Goal: Transaction & Acquisition: Book appointment/travel/reservation

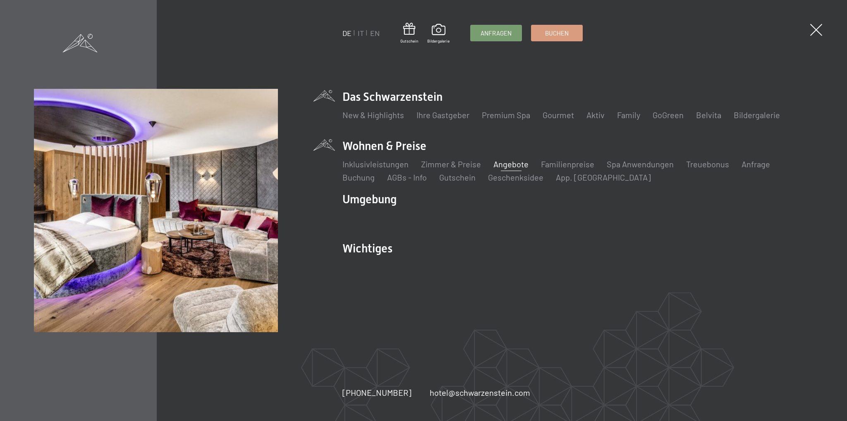
click at [508, 163] on link "Angebote" at bounding box center [510, 164] width 35 height 10
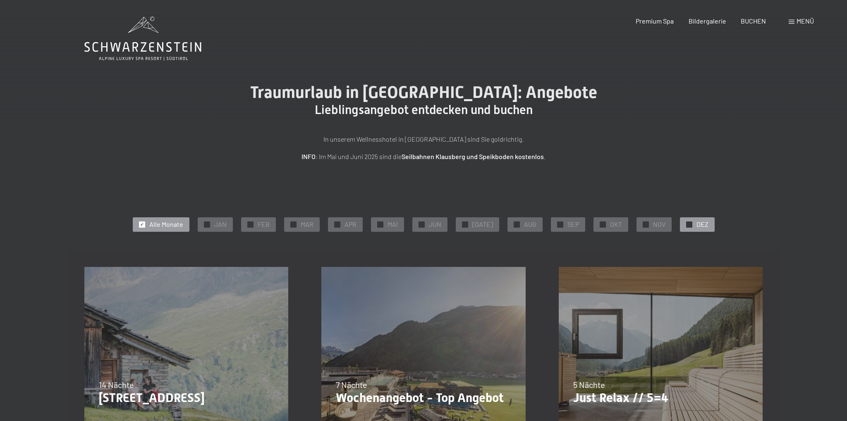
click at [688, 223] on div "✓ DEZ" at bounding box center [697, 225] width 35 height 14
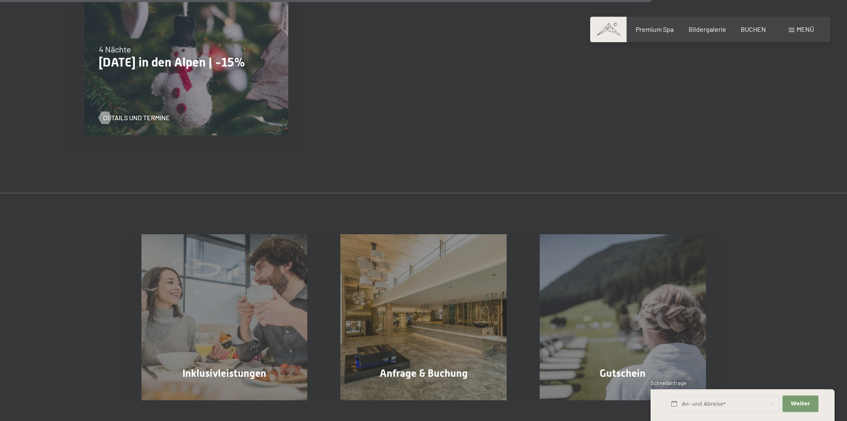
scroll to position [874, 0]
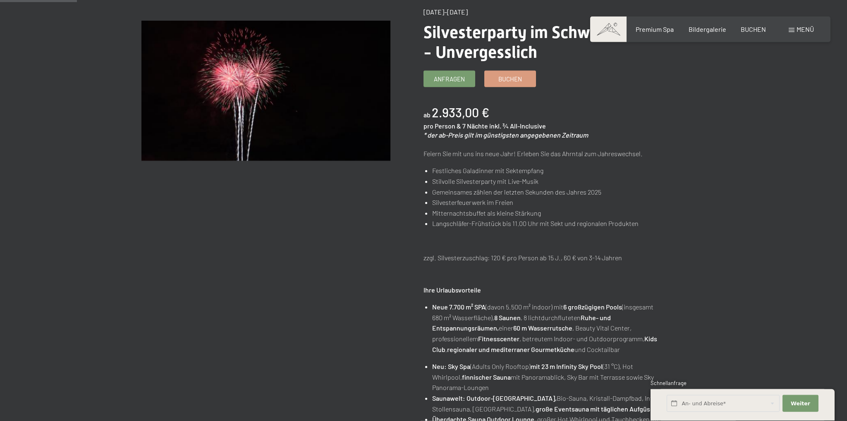
scroll to position [87, 0]
